Goal: Task Accomplishment & Management: Complete application form

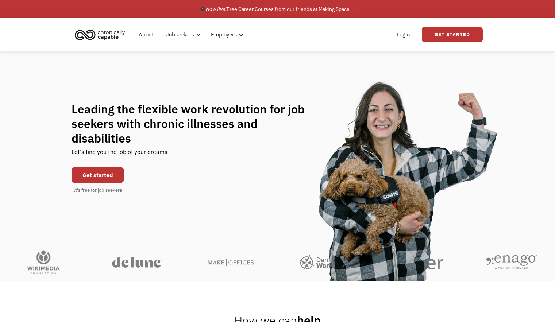
click at [116, 168] on link "Get started" at bounding box center [97, 175] width 53 height 16
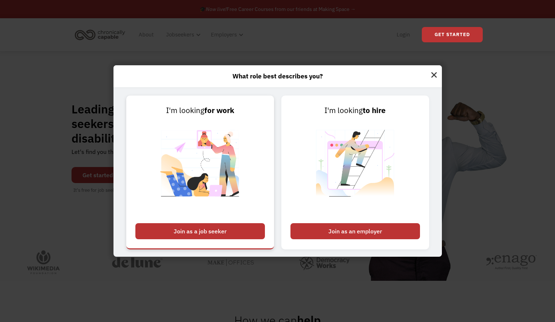
click at [156, 232] on div "Join as a job seeker" at bounding box center [199, 231] width 129 height 16
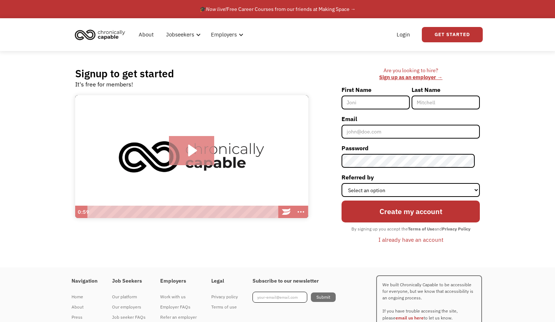
click at [190, 147] on icon "Play Video: Introducing Chronically Capable" at bounding box center [192, 150] width 9 height 12
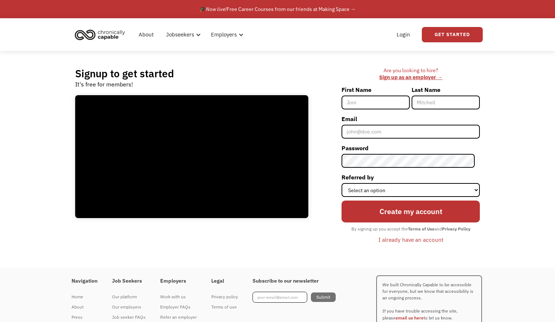
click at [409, 99] on input "First Name" at bounding box center [375, 103] width 68 height 14
type input "joni"
click at [436, 103] on input "Last Name" at bounding box center [445, 103] width 68 height 14
type input "rowell"
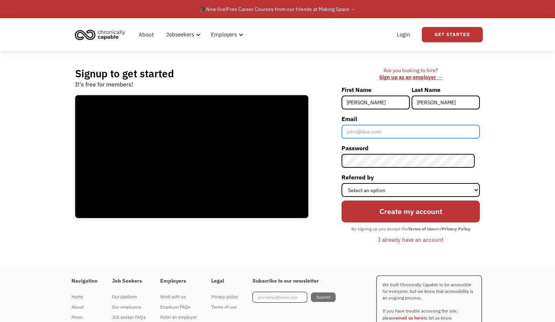
click at [424, 128] on input "Email" at bounding box center [410, 132] width 138 height 14
type input "beanjor8902@gmail.com"
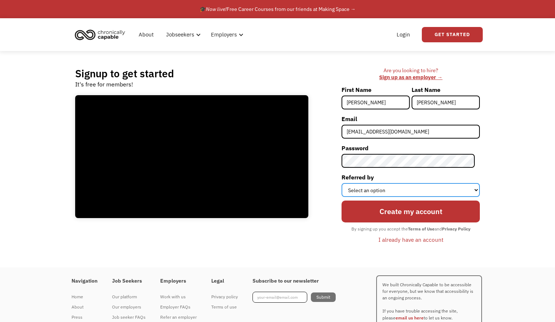
click at [396, 187] on select "Select an option Instagram Facebook Twitter Search Engine News Article Word of …" at bounding box center [410, 190] width 138 height 14
select select "Other"
click at [347, 183] on select "Select an option Instagram Facebook Twitter Search Engine News Article Word of …" at bounding box center [410, 190] width 138 height 14
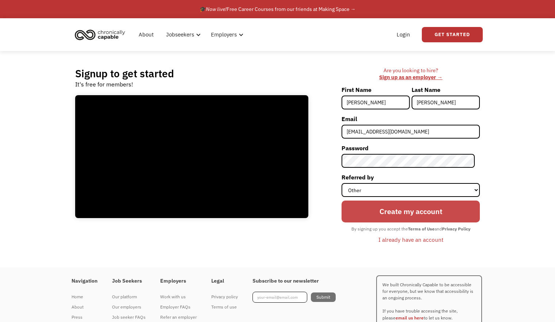
click at [402, 206] on input "Create my account" at bounding box center [410, 212] width 138 height 22
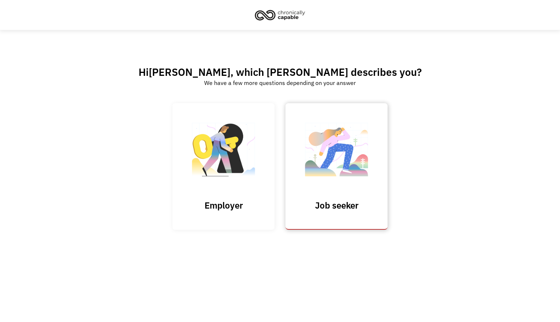
click at [361, 173] on img at bounding box center [336, 153] width 73 height 71
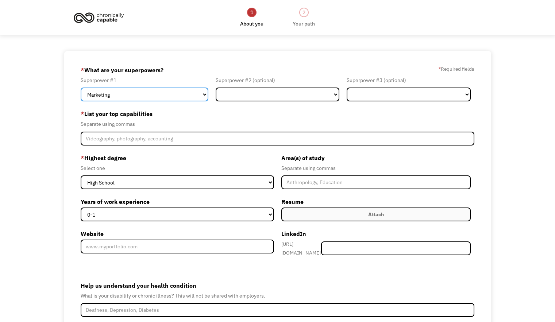
click at [205, 93] on select "Marketing Human Resources Finance Technology Operations Sales Industrial & Manu…" at bounding box center [145, 95] width 128 height 14
select select "Healthcare"
click at [81, 88] on select "Marketing Human Resources Finance Technology Operations Sales Industrial & Manu…" at bounding box center [145, 95] width 128 height 14
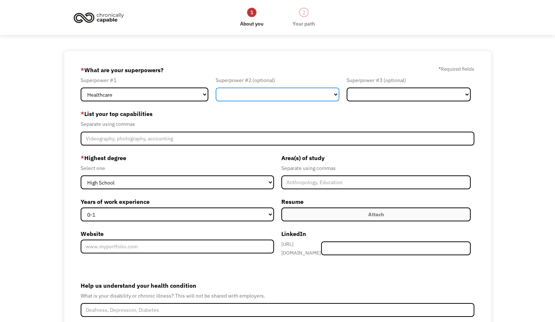
click at [293, 98] on select "Marketing Human Resources Finance Technology Operations Sales Industrial & Manu…" at bounding box center [278, 95] width 124 height 14
select select "Design"
click at [216, 88] on select "Marketing Human Resources Finance Technology Operations Sales Industrial & Manu…" at bounding box center [278, 95] width 124 height 14
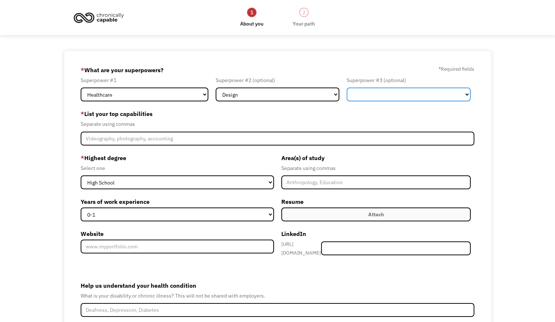
click at [386, 88] on select "Marketing Human Resources Finance Technology Operations Sales Industrial & Manu…" at bounding box center [409, 95] width 124 height 14
select select "Operations"
click at [347, 88] on select "Marketing Human Resources Finance Technology Operations Sales Industrial & Manu…" at bounding box center [409, 95] width 124 height 14
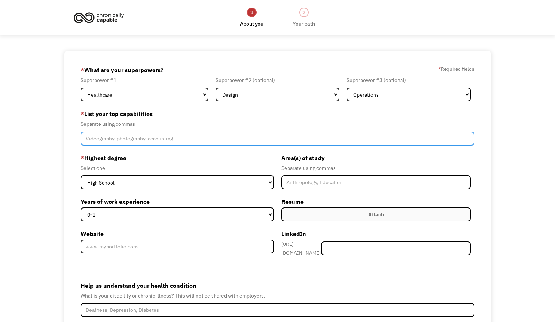
click at [231, 140] on input "Member-Create-Step1" at bounding box center [278, 139] width 394 height 14
click at [177, 142] on input "data entry, typing, design, communtication," at bounding box center [278, 139] width 394 height 14
click at [208, 135] on input "data entry, typing, design, communication," at bounding box center [278, 139] width 394 height 14
type input "data entry, typing, design, communication, friendly"
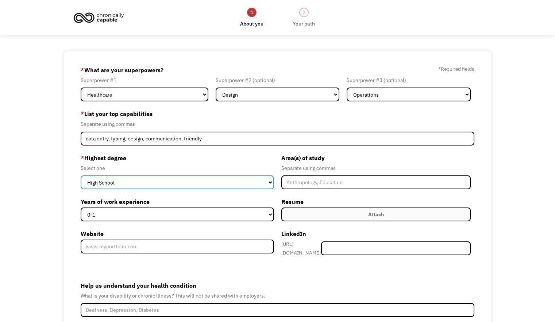
click at [268, 183] on select "High School Associates Bachelors Master's PhD" at bounding box center [177, 182] width 193 height 14
click at [81, 175] on select "High School Associates Bachelors Master's PhD" at bounding box center [177, 182] width 193 height 14
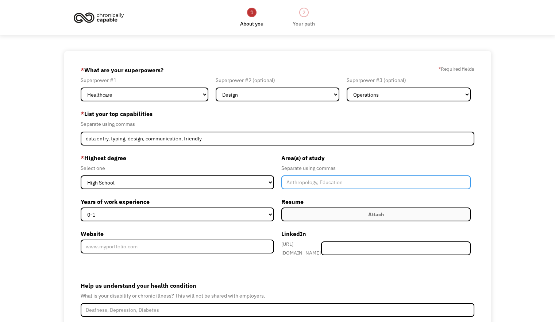
click at [295, 185] on input "Member-Create-Step1" at bounding box center [375, 182] width 189 height 14
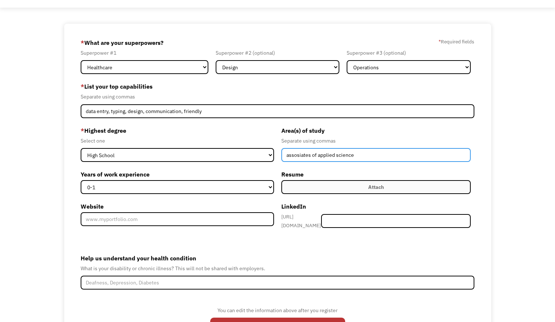
scroll to position [28, 0]
type input "assosiates of applied science"
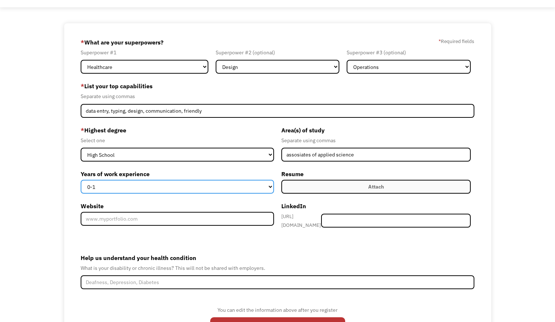
click at [268, 190] on select "0-1 2-4 5-10 11-15 15+" at bounding box center [177, 187] width 193 height 14
select select "5-10"
click at [81, 180] on select "0-1 2-4 5-10 11-15 15+" at bounding box center [177, 187] width 193 height 14
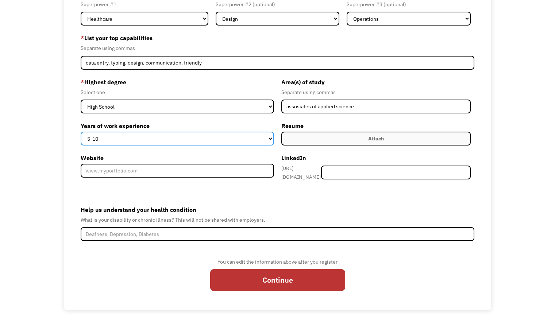
scroll to position [77, 0]
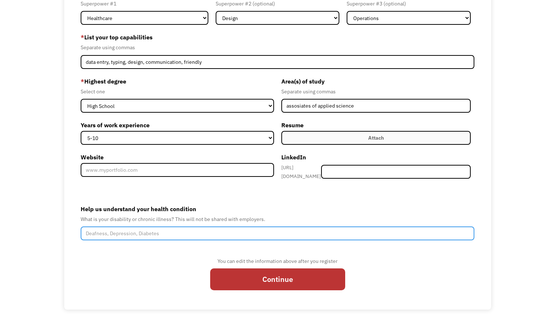
click at [269, 227] on input "Help us understand your health condition" at bounding box center [278, 234] width 394 height 14
type input "p"
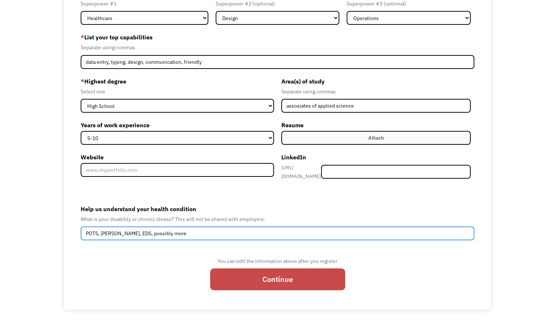
type input "POTS, MCAS, EDS, possibly more"
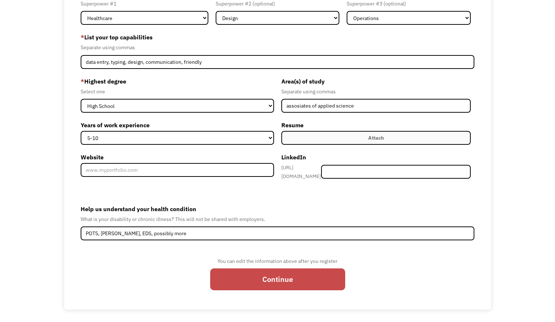
click at [282, 274] on input "Continue" at bounding box center [277, 279] width 135 height 22
type input "Please wait..."
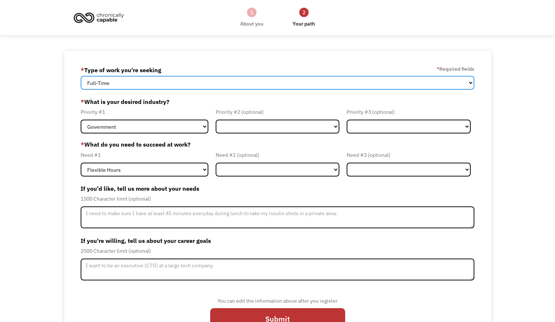
click at [264, 82] on select "Full-Time Part-Time Both Full-Time and Part-Time" at bounding box center [278, 83] width 394 height 14
select select "Both Full-Time and Part-Time"
click at [81, 76] on select "Full-Time Part-Time Both Full-Time and Part-Time" at bounding box center [278, 83] width 394 height 14
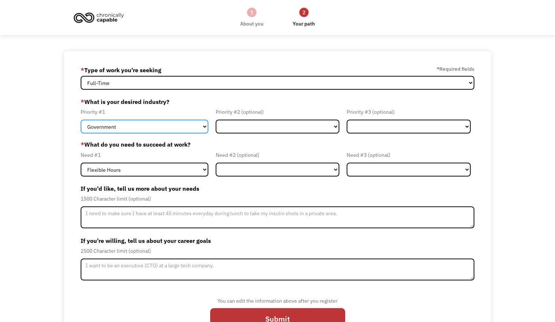
click at [199, 126] on select "Government Finance & Insurance Health & Social Care Tech & Engineering Creative…" at bounding box center [145, 127] width 128 height 14
select select "Health & Social Care"
click at [81, 120] on select "Government Finance & Insurance Health & Social Care Tech & Engineering Creative…" at bounding box center [145, 127] width 128 height 14
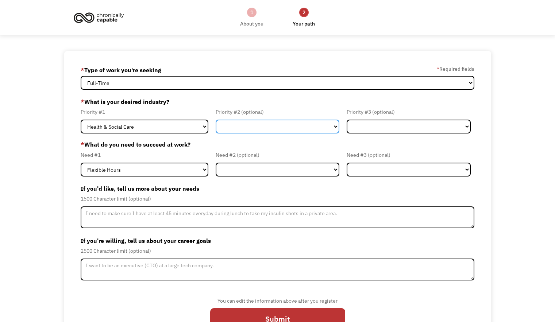
click at [229, 129] on select "Government Finance & Insurance Health & Social Care Tech & Engineering Creative…" at bounding box center [278, 127] width 124 height 14
select select "Government"
click at [216, 120] on select "Government Finance & Insurance Health & Social Care Tech & Engineering Creative…" at bounding box center [278, 127] width 124 height 14
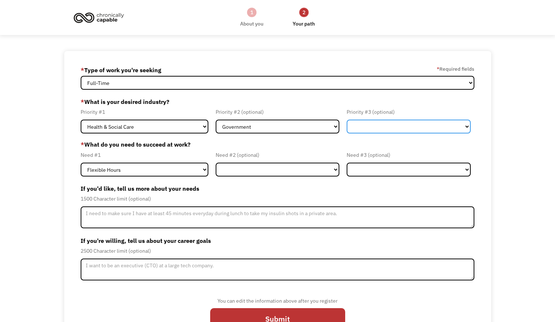
click at [363, 129] on select "Government Finance & Insurance Health & Social Care Tech & Engineering Creative…" at bounding box center [409, 127] width 124 height 14
select select "Creative & Design"
click at [347, 120] on select "Government Finance & Insurance Health & Social Care Tech & Engineering Creative…" at bounding box center [409, 127] width 124 height 14
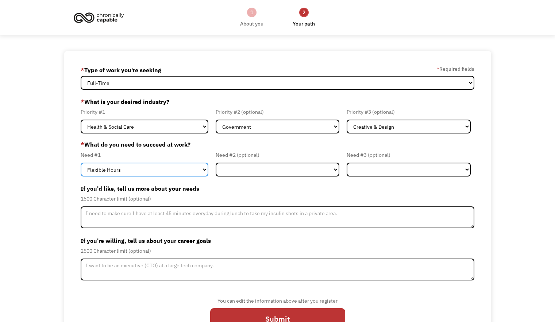
click at [188, 175] on select "Flexible Hours Remote Work Service Animal On-site Accommodations Visual Support…" at bounding box center [145, 170] width 128 height 14
select select "Remote Work"
click at [81, 163] on select "Flexible Hours Remote Work Service Animal On-site Accommodations Visual Support…" at bounding box center [145, 170] width 128 height 14
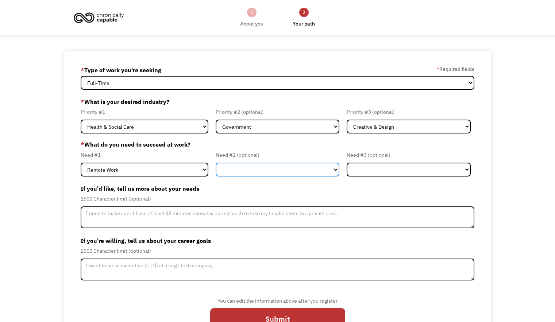
click at [246, 167] on select "Flexible Hours Remote Work Service Animal On-site Accommodations Visual Support…" at bounding box center [278, 170] width 124 height 14
select select "Flexible Hours"
click at [216, 163] on select "Flexible Hours Remote Work Service Animal On-site Accommodations Visual Support…" at bounding box center [278, 170] width 124 height 14
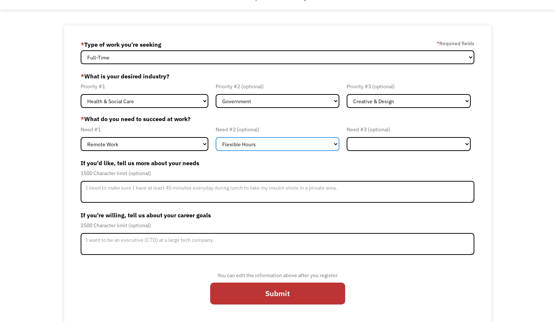
scroll to position [27, 0]
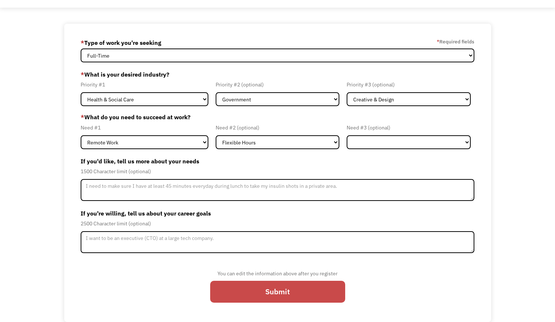
click at [256, 288] on input "Submit" at bounding box center [277, 292] width 135 height 22
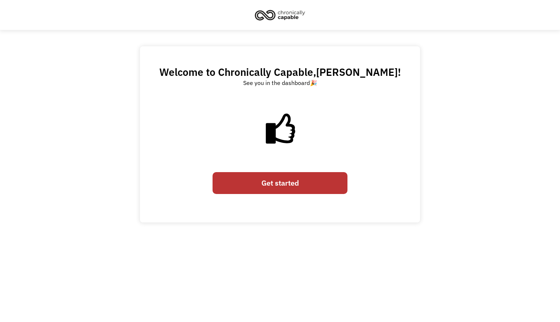
click at [276, 186] on link "Get started" at bounding box center [280, 183] width 135 height 22
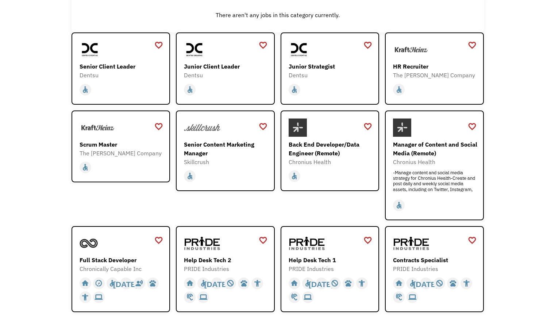
scroll to position [105, 0]
click at [346, 165] on div "Chronius Health" at bounding box center [331, 162] width 85 height 9
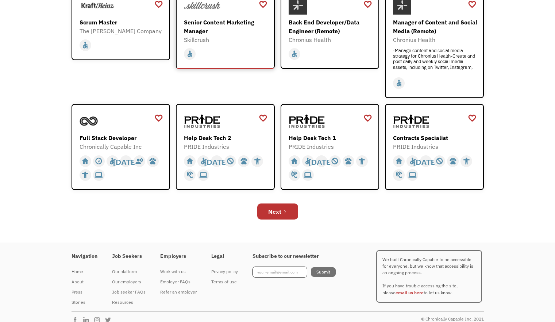
scroll to position [236, 0]
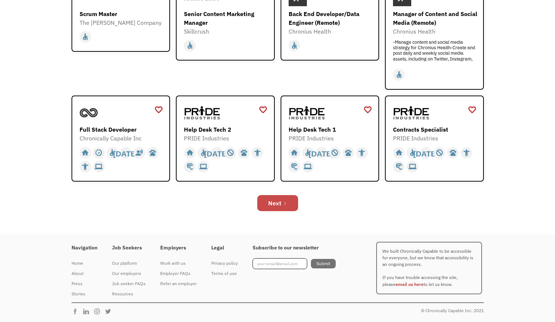
click at [277, 205] on div "Next" at bounding box center [274, 203] width 13 height 9
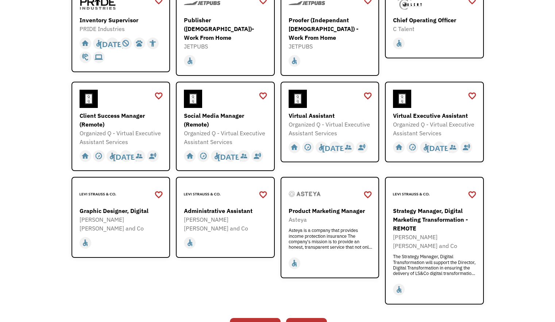
scroll to position [151, 0]
click at [330, 102] on div at bounding box center [331, 99] width 85 height 18
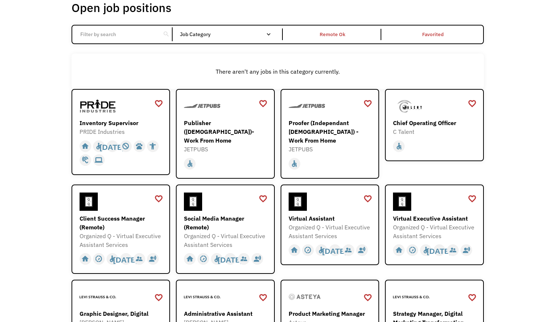
scroll to position [46, 0]
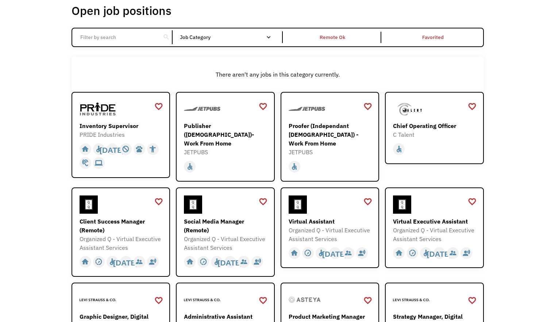
click at [43, 110] on div "Open job positions You have X liked items Search search Filter by category Admi…" at bounding box center [277, 228] width 555 height 488
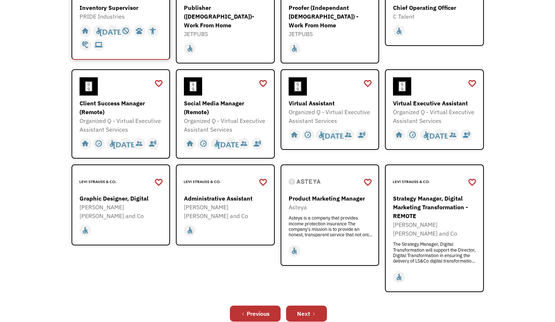
scroll to position [219, 0]
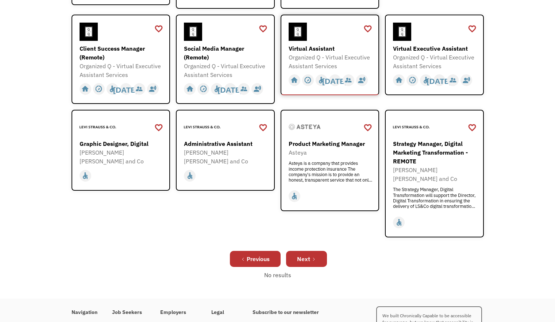
click at [329, 31] on div at bounding box center [331, 32] width 85 height 18
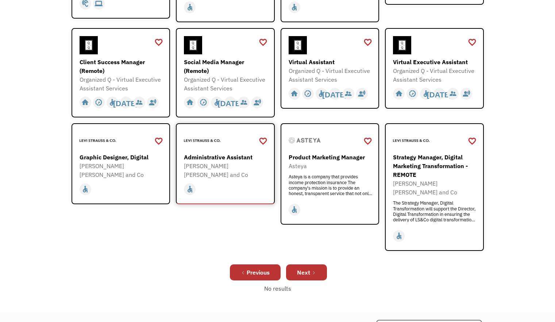
scroll to position [205, 0]
click at [302, 265] on link "Next" at bounding box center [306, 273] width 41 height 16
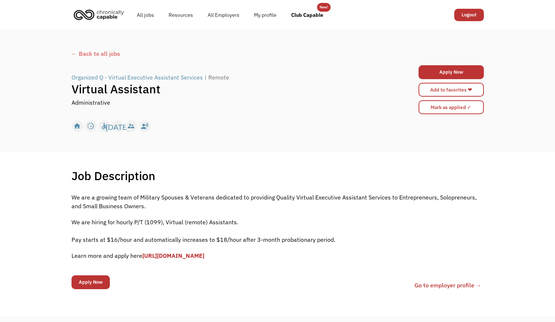
click at [109, 55] on div "← Back to all jobs" at bounding box center [277, 53] width 412 height 9
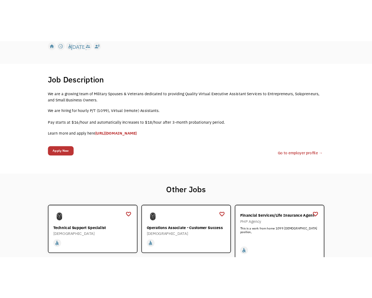
scroll to position [84, 0]
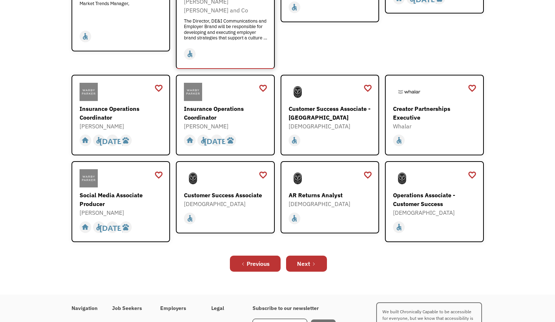
scroll to position [198, 0]
